Goal: Entertainment & Leisure: Browse casually

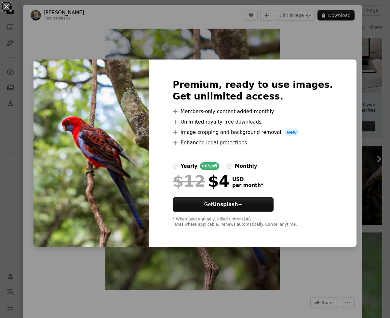
scroll to position [3, 0]
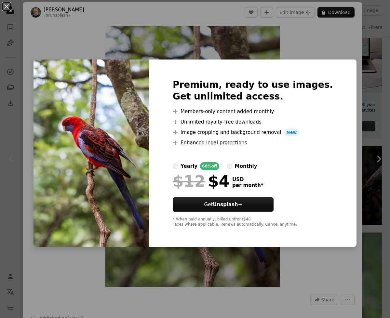
click at [340, 16] on div "An X shape Premium, ready to use images. Get unlimited access. A plus sign Memb…" at bounding box center [195, 159] width 390 height 318
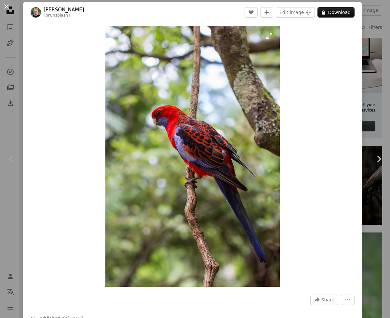
scroll to position [4, 0]
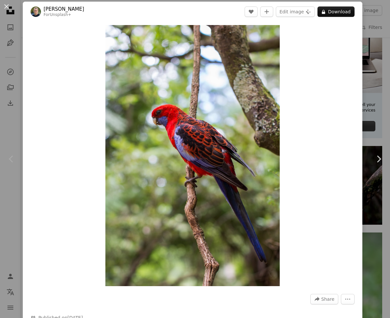
click at [292, 113] on div "Zoom in" at bounding box center [193, 156] width 340 height 268
click at [233, 122] on img "Zoom in on this image" at bounding box center [192, 155] width 174 height 261
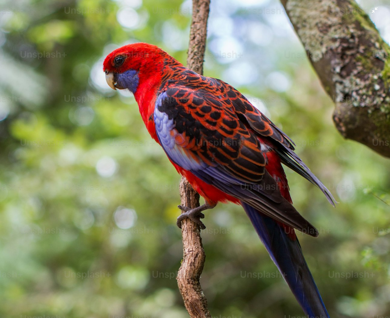
scroll to position [0, 0]
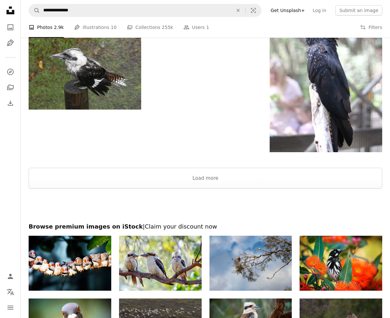
scroll to position [1070, 0]
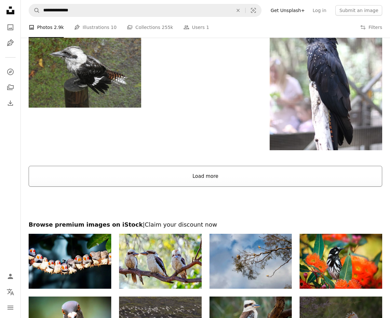
click at [210, 170] on button "Load more" at bounding box center [206, 176] width 354 height 21
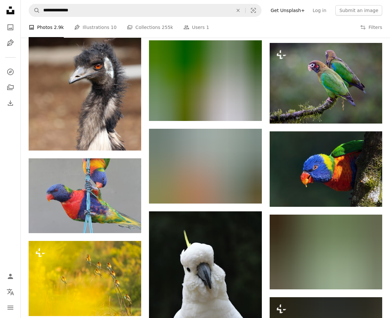
scroll to position [5747, 0]
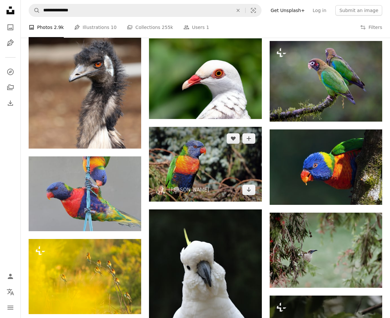
click at [205, 170] on img at bounding box center [205, 164] width 113 height 75
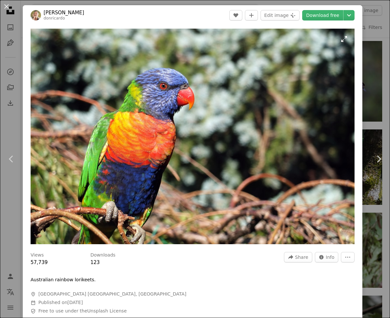
click at [212, 176] on img "Zoom in on this image" at bounding box center [193, 137] width 324 height 216
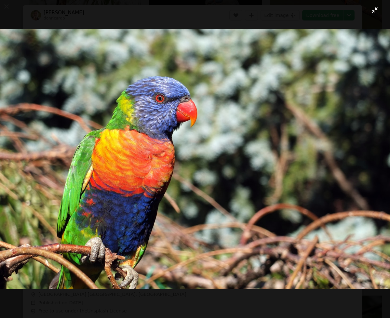
scroll to position [3820, 0]
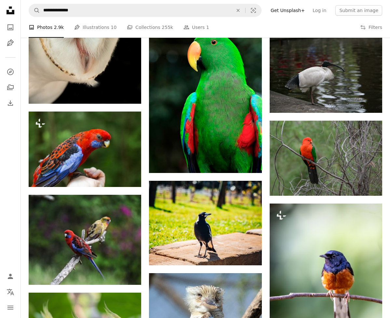
scroll to position [5747, 0]
